Goal: Task Accomplishment & Management: Complete application form

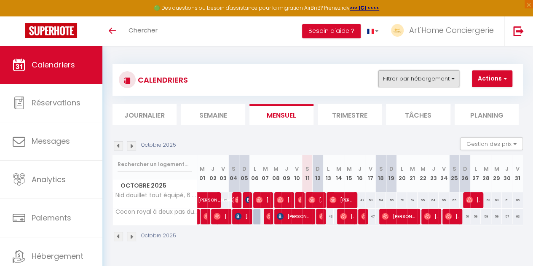
click at [452, 82] on button "Filtrer par hébergement" at bounding box center [418, 78] width 81 height 17
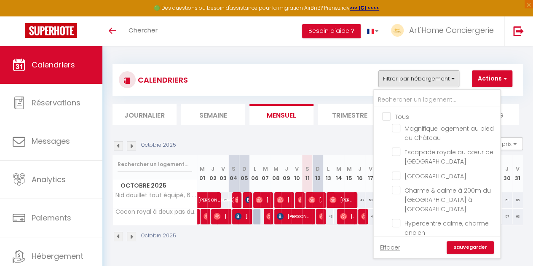
click at [389, 117] on input "Tous" at bounding box center [445, 116] width 126 height 8
checkbox input "true"
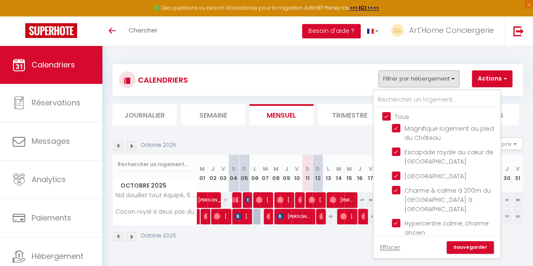
checkbox input "true"
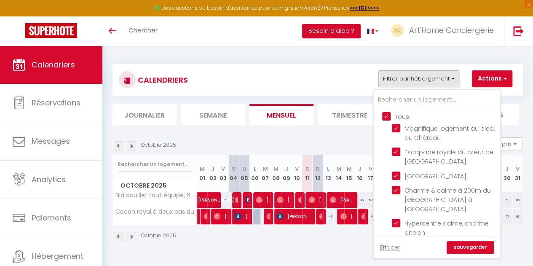
checkbox input "true"
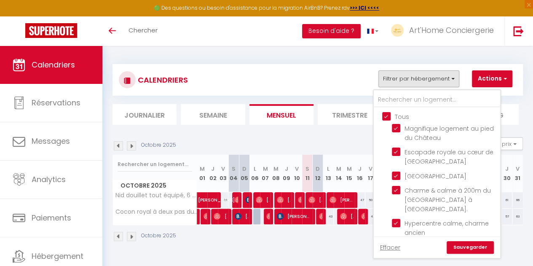
checkbox input "true"
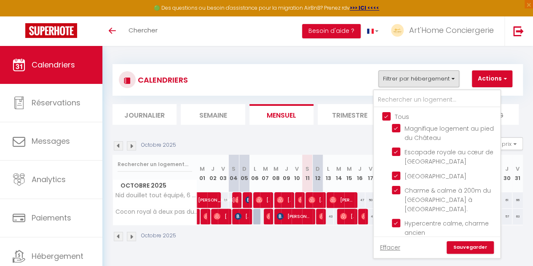
checkbox input "true"
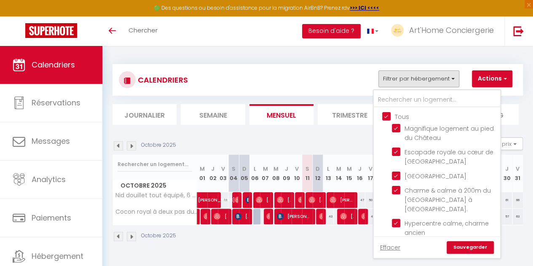
checkbox input "true"
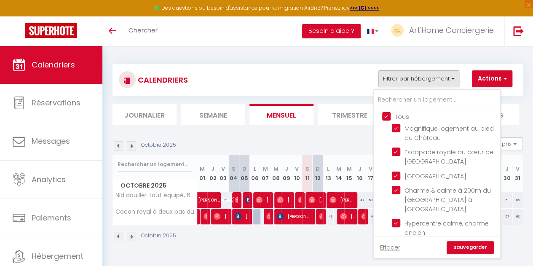
checkbox input "true"
click at [466, 247] on link "Sauvegarder" at bounding box center [469, 247] width 47 height 13
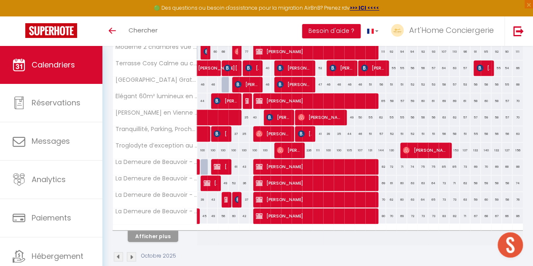
scroll to position [312, 0]
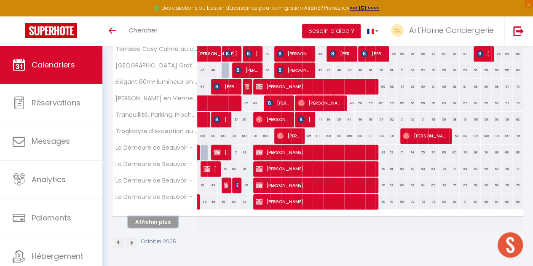
click at [162, 219] on button "Afficher plus" at bounding box center [153, 221] width 51 height 11
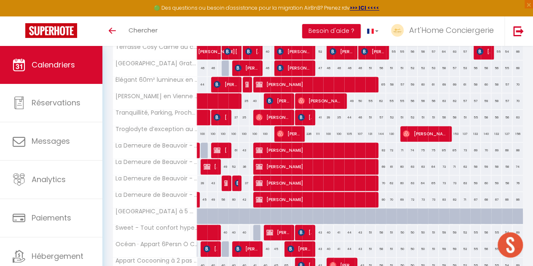
scroll to position [488, 0]
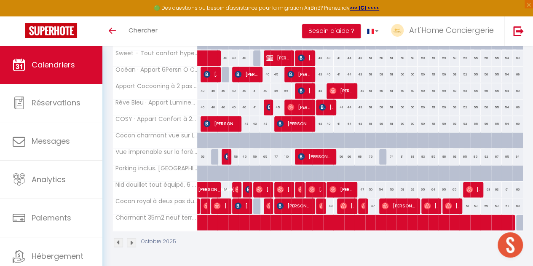
click at [120, 237] on img at bounding box center [118, 241] width 9 height 9
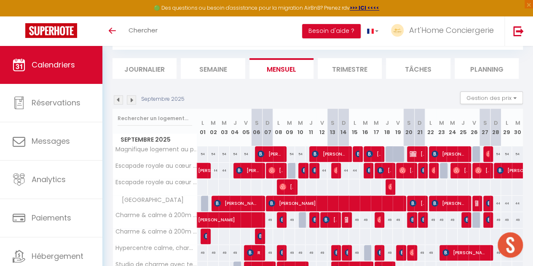
scroll to position [312, 0]
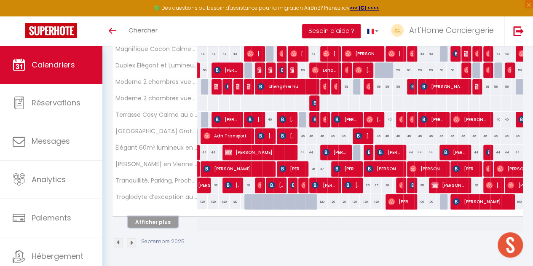
click at [153, 217] on button "Afficher plus" at bounding box center [153, 221] width 51 height 11
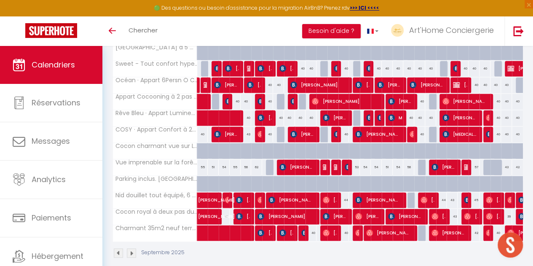
scroll to position [569, 0]
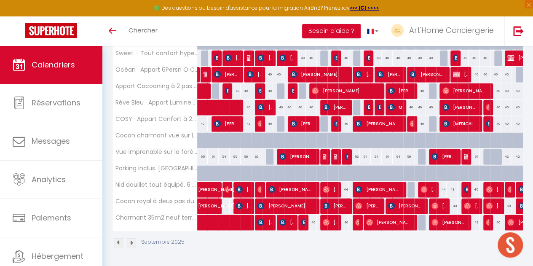
click at [131, 237] on img at bounding box center [131, 241] width 9 height 9
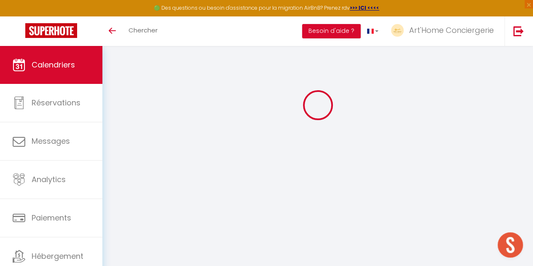
scroll to position [312, 0]
select select
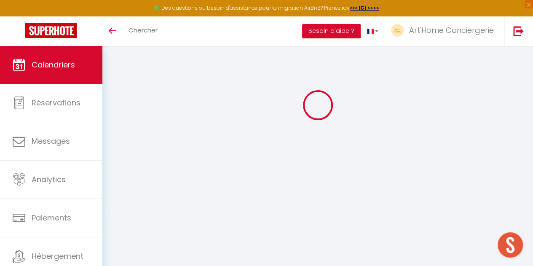
select select
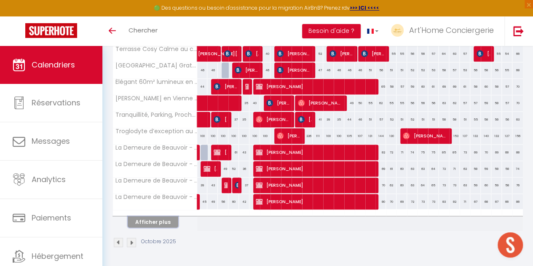
click at [151, 216] on button "Afficher plus" at bounding box center [153, 221] width 51 height 11
select select
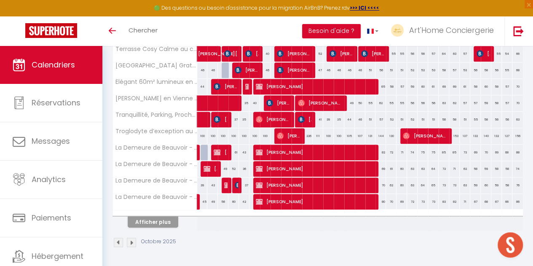
select select
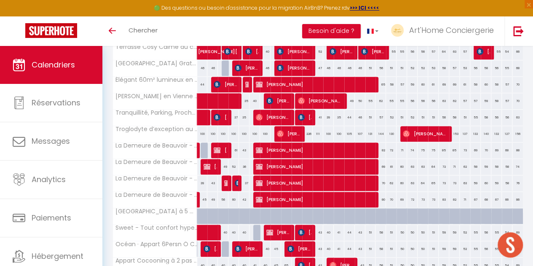
scroll to position [488, 0]
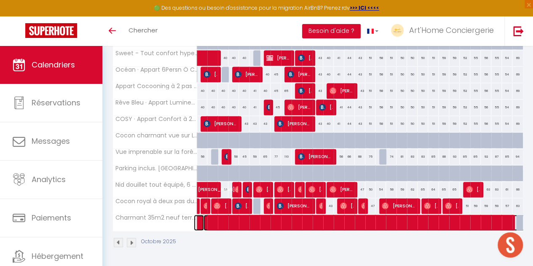
click at [239, 217] on span at bounding box center [493, 222] width 581 height 16
select select "OK"
select select "1"
select select "0"
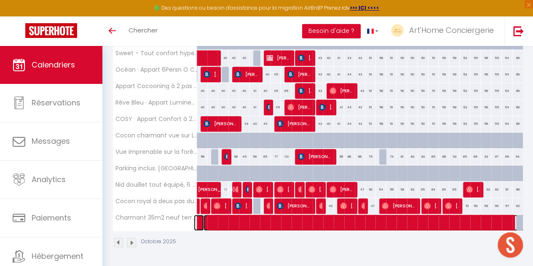
select select "1"
select select
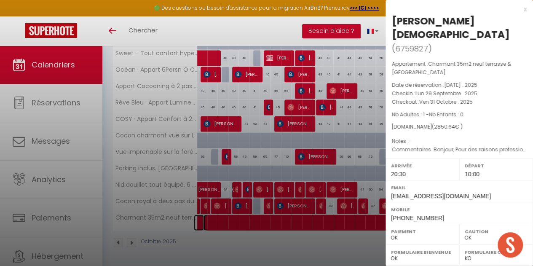
scroll to position [133, 0]
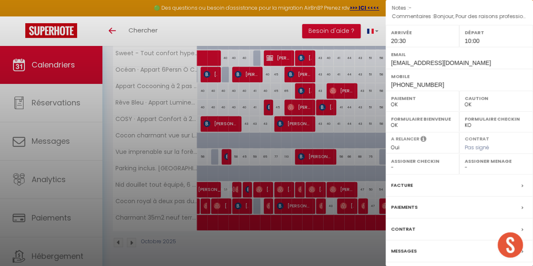
drag, startPoint x: 436, startPoint y: 245, endPoint x: 441, endPoint y: 236, distance: 10.6
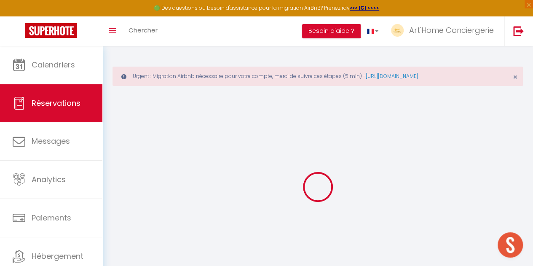
type input "Houari"
type input "Abbad"
type input "[EMAIL_ADDRESS][DOMAIN_NAME]"
type input "[PHONE_NUMBER]"
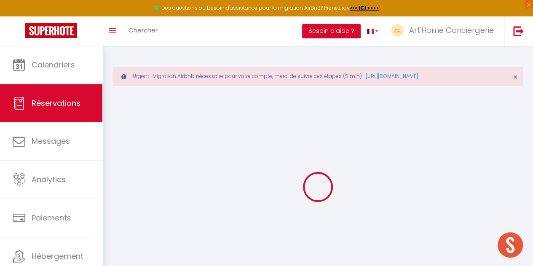
select select
type input "286.01"
select select "74547"
select select "1"
select select
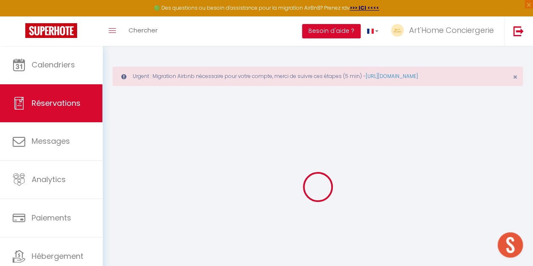
select select
type input "1"
select select "12"
select select
type input "2711"
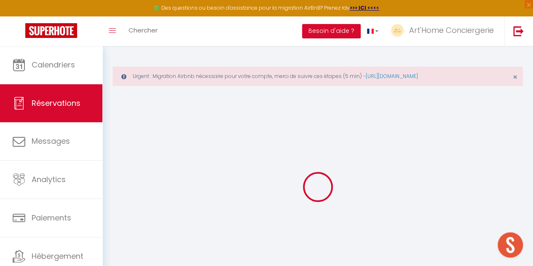
checkbox input "false"
type input "808.3"
select select "1"
type input "0"
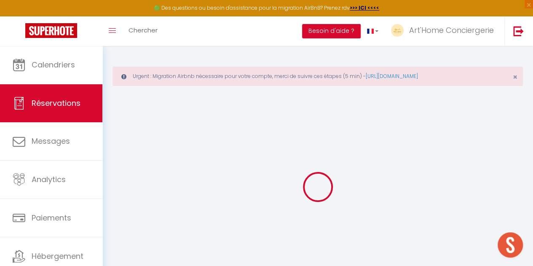
type input "0"
select select
select select "15"
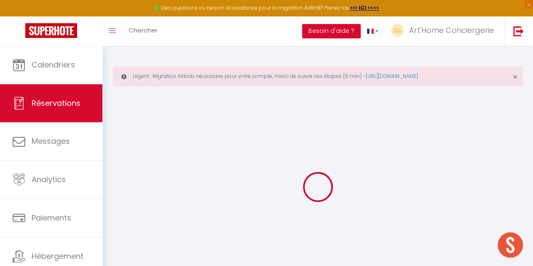
checkbox input "false"
select select
checkbox input "false"
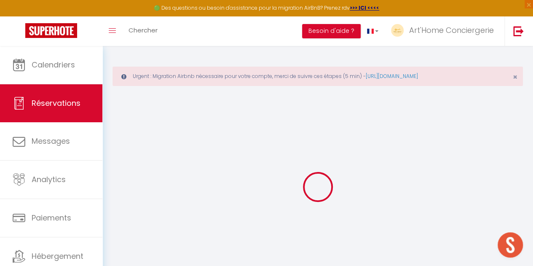
select select
checkbox input "false"
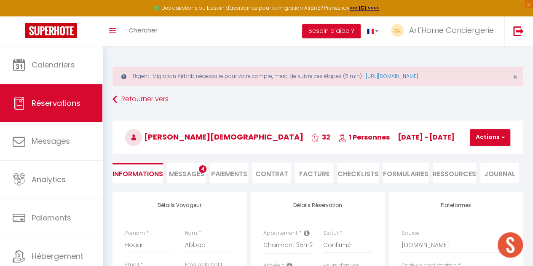
select select
checkbox input "false"
type textarea "Bonjour, Pour des raisons professionnelles, j’ai modifié ma réservation. J’arri…"
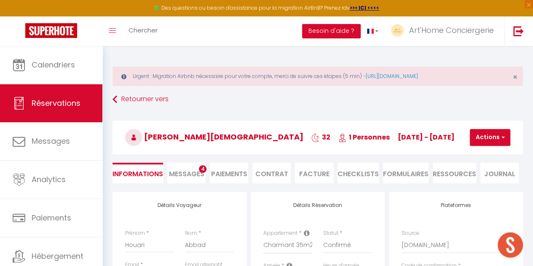
select select
type input "35"
type input "104.64"
select select
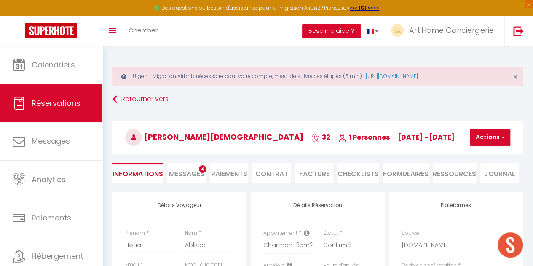
checkbox input "false"
select select
checkbox input "false"
select select "20:30"
select select "10:00"
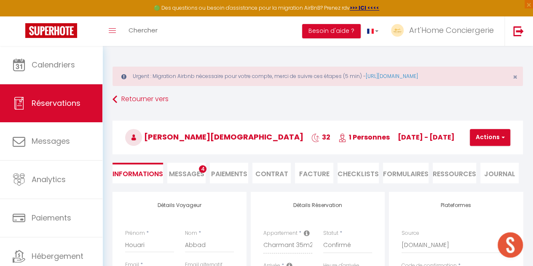
click at [188, 172] on span "Messages" at bounding box center [186, 174] width 35 height 10
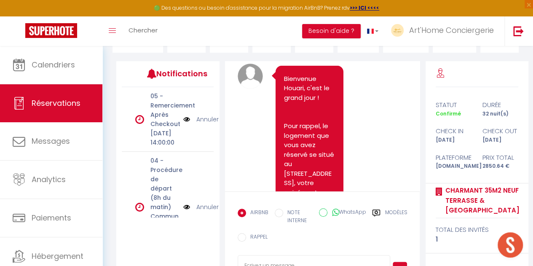
scroll to position [2739, 0]
